Goal: Task Accomplishment & Management: Manage account settings

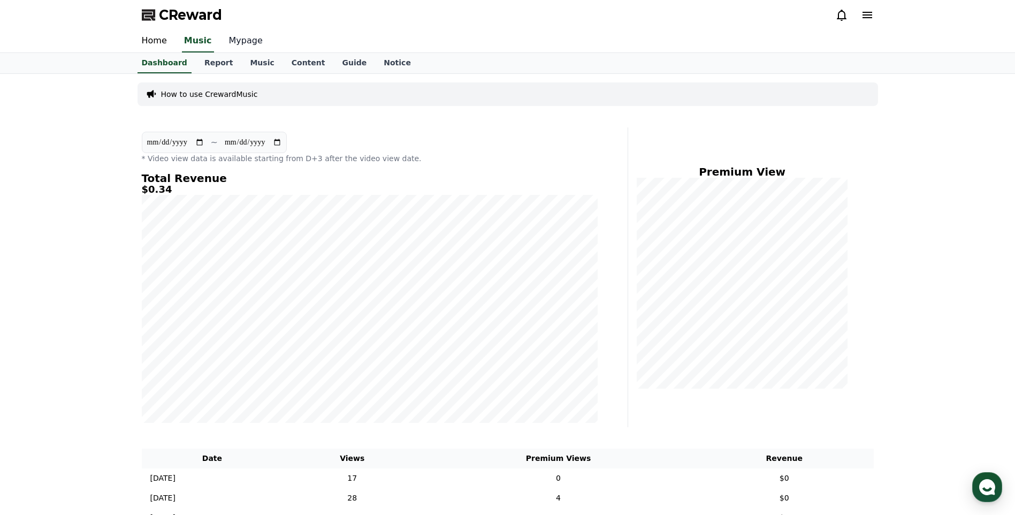
click at [239, 37] on link "Mypage" at bounding box center [246, 41] width 51 height 22
select select "**********"
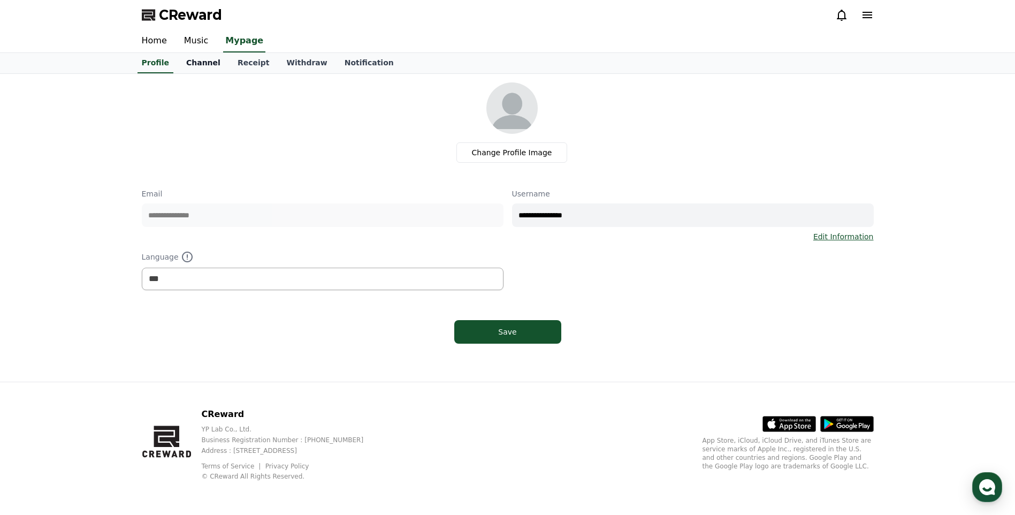
click at [204, 63] on link "Channel" at bounding box center [203, 63] width 51 height 20
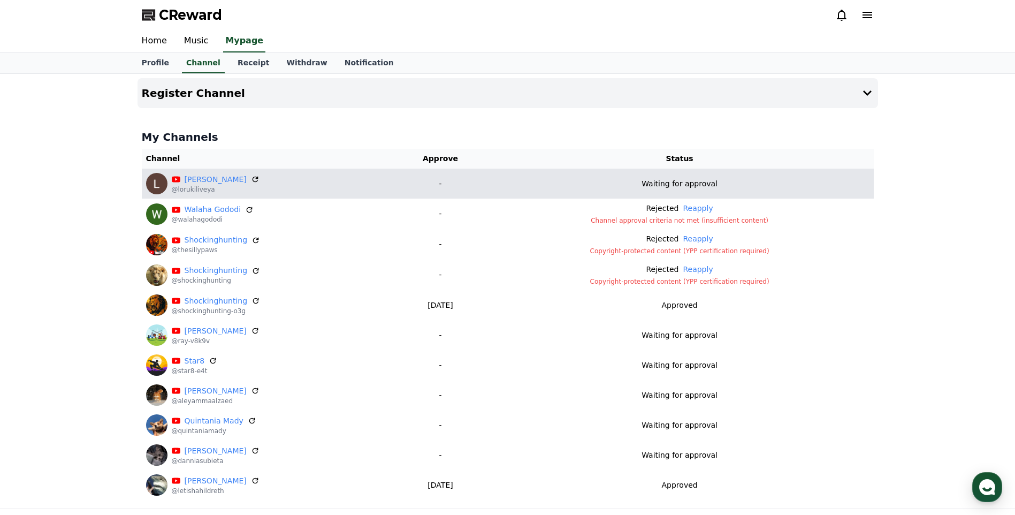
click at [711, 188] on p "Waiting for approval" at bounding box center [680, 183] width 76 height 11
click at [250, 179] on icon at bounding box center [255, 179] width 10 height 10
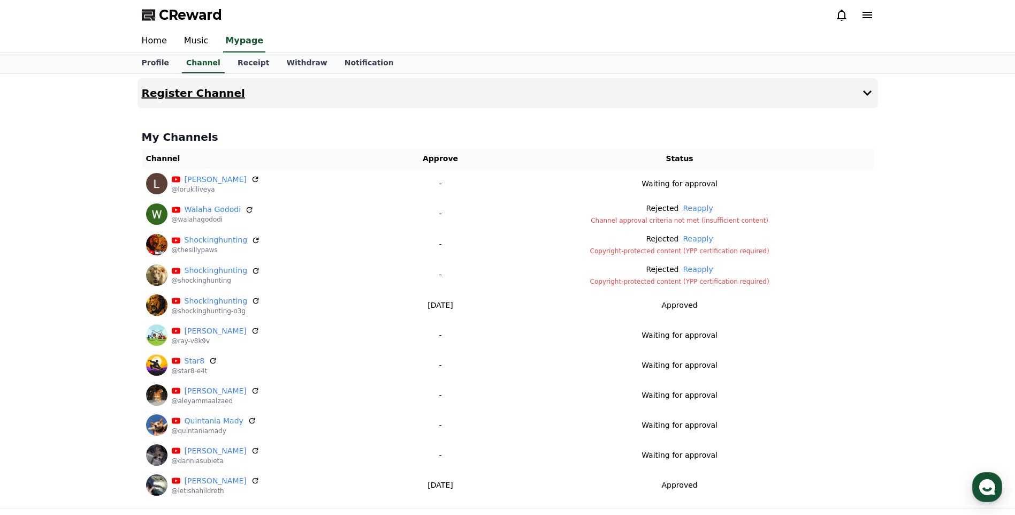
click at [874, 88] on button "Register Channel" at bounding box center [508, 93] width 741 height 30
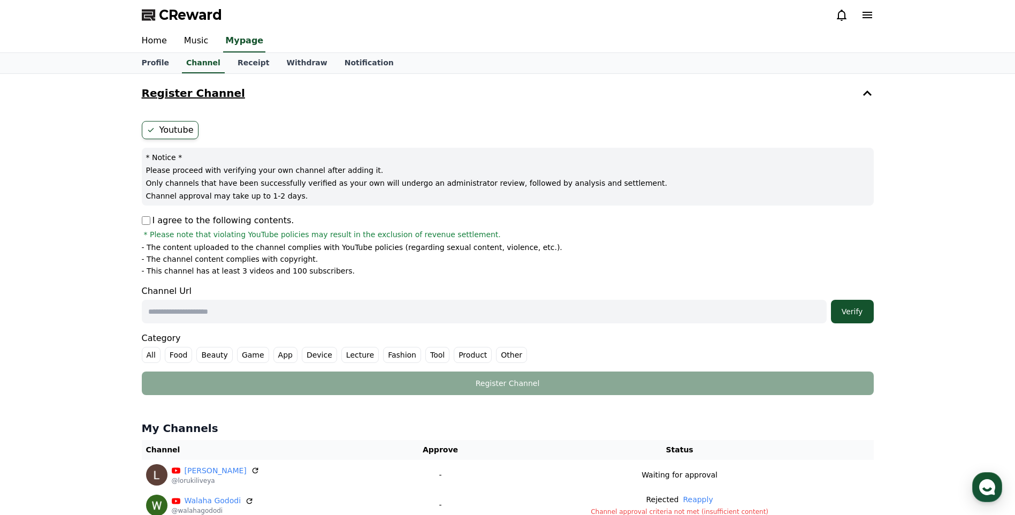
click at [874, 88] on button "Register Channel" at bounding box center [508, 93] width 741 height 30
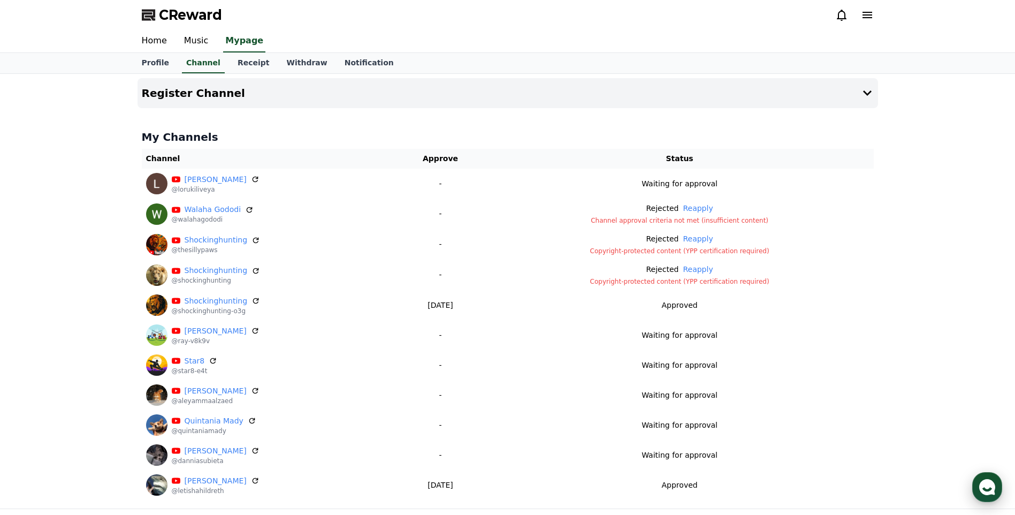
click at [992, 493] on use "button" at bounding box center [987, 487] width 16 height 16
